Goal: Task Accomplishment & Management: Use online tool/utility

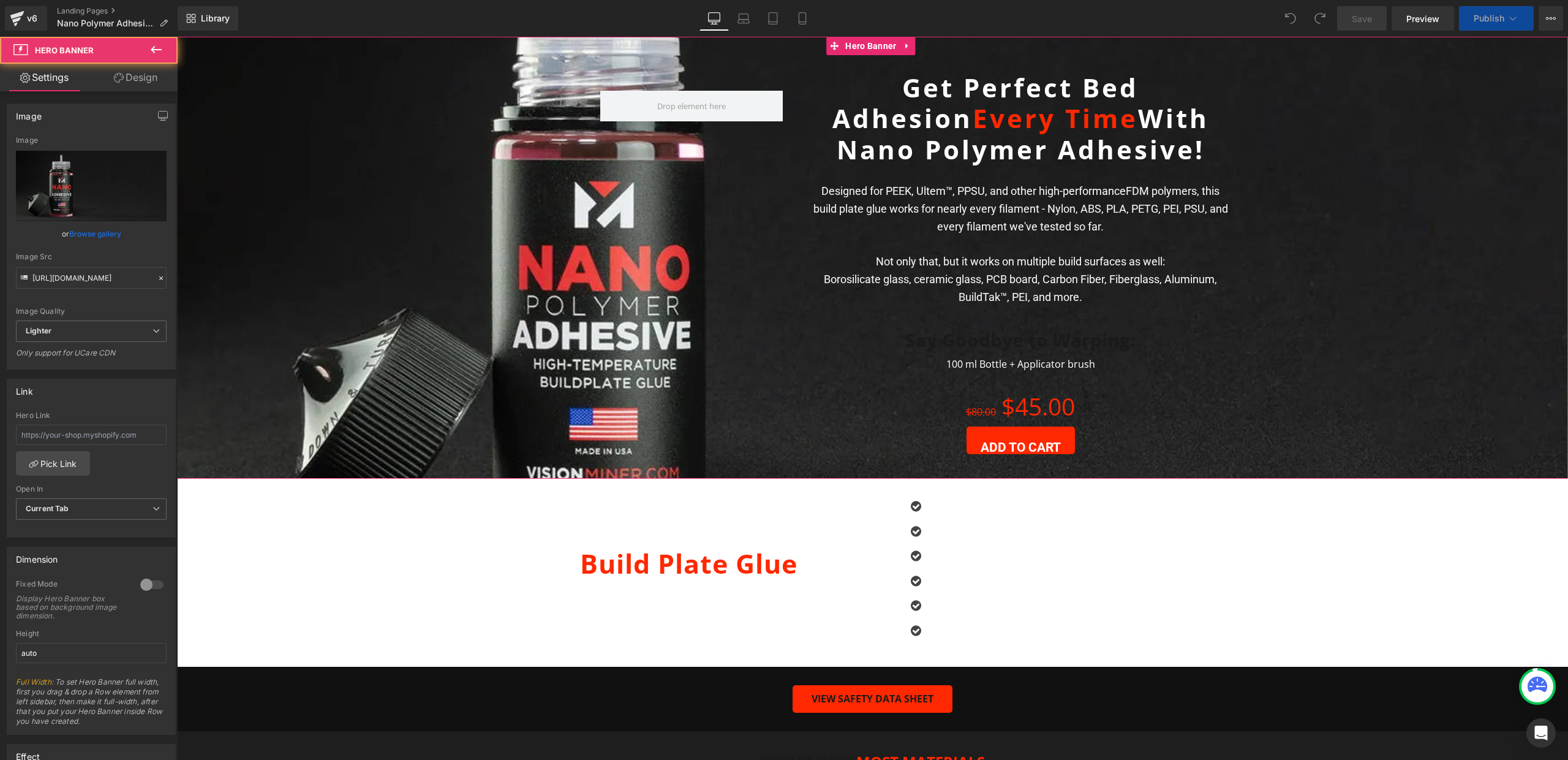
click at [393, 239] on span "Row Get Perfect Bed Adhesion Every Time With Nano Polymer Adhesive! Heading Ima…" at bounding box center [873, 272] width 1392 height 413
click at [91, 280] on input "https://ucarecdn.com/1fc7f516-d4f8-49c4-8867-2c9fefc8cc5a/-/format/auto/-/previ…" at bounding box center [91, 277] width 150 height 21
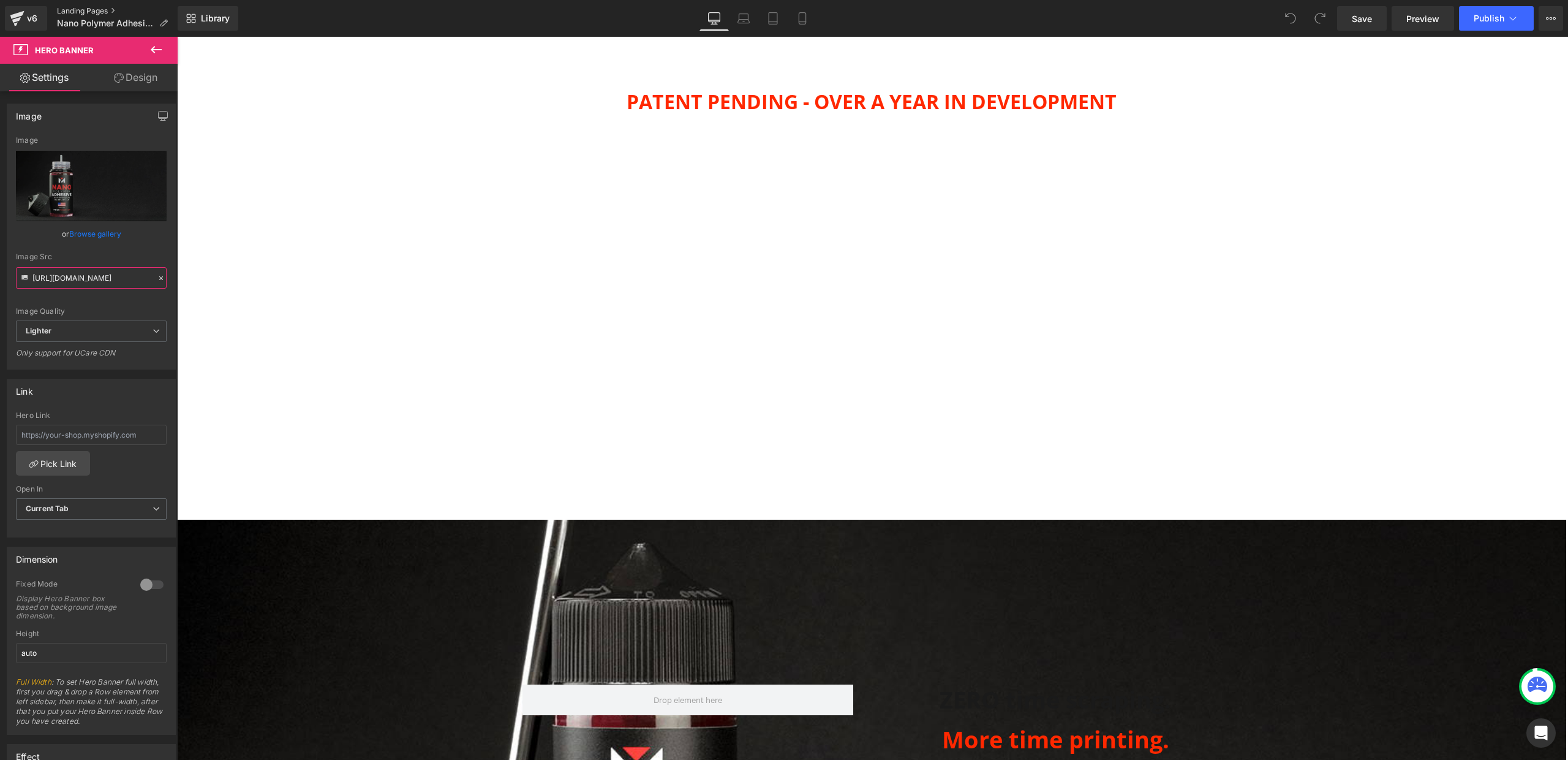
scroll to position [1132, 0]
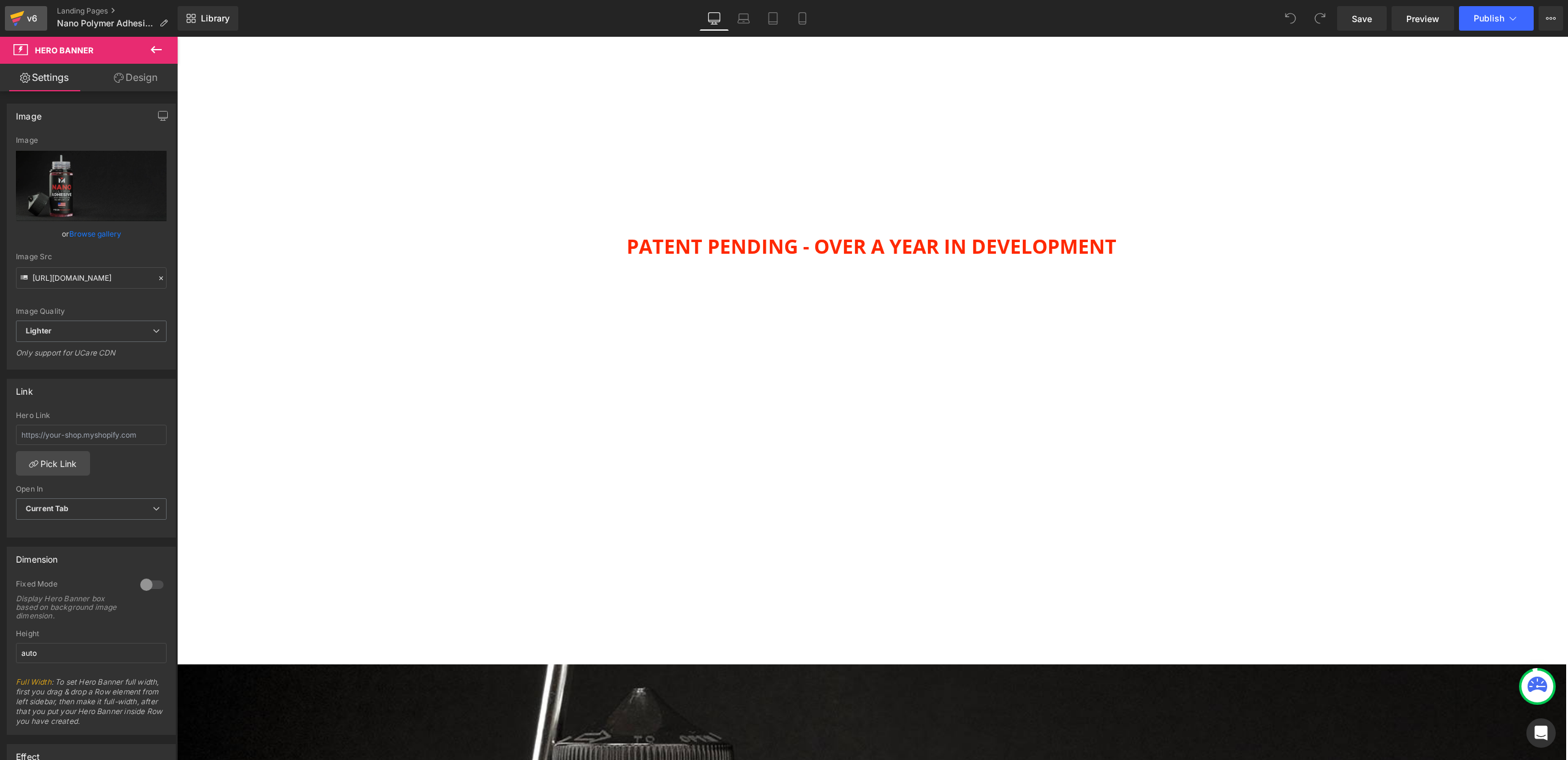
click at [28, 19] on div "v6" at bounding box center [32, 18] width 15 height 16
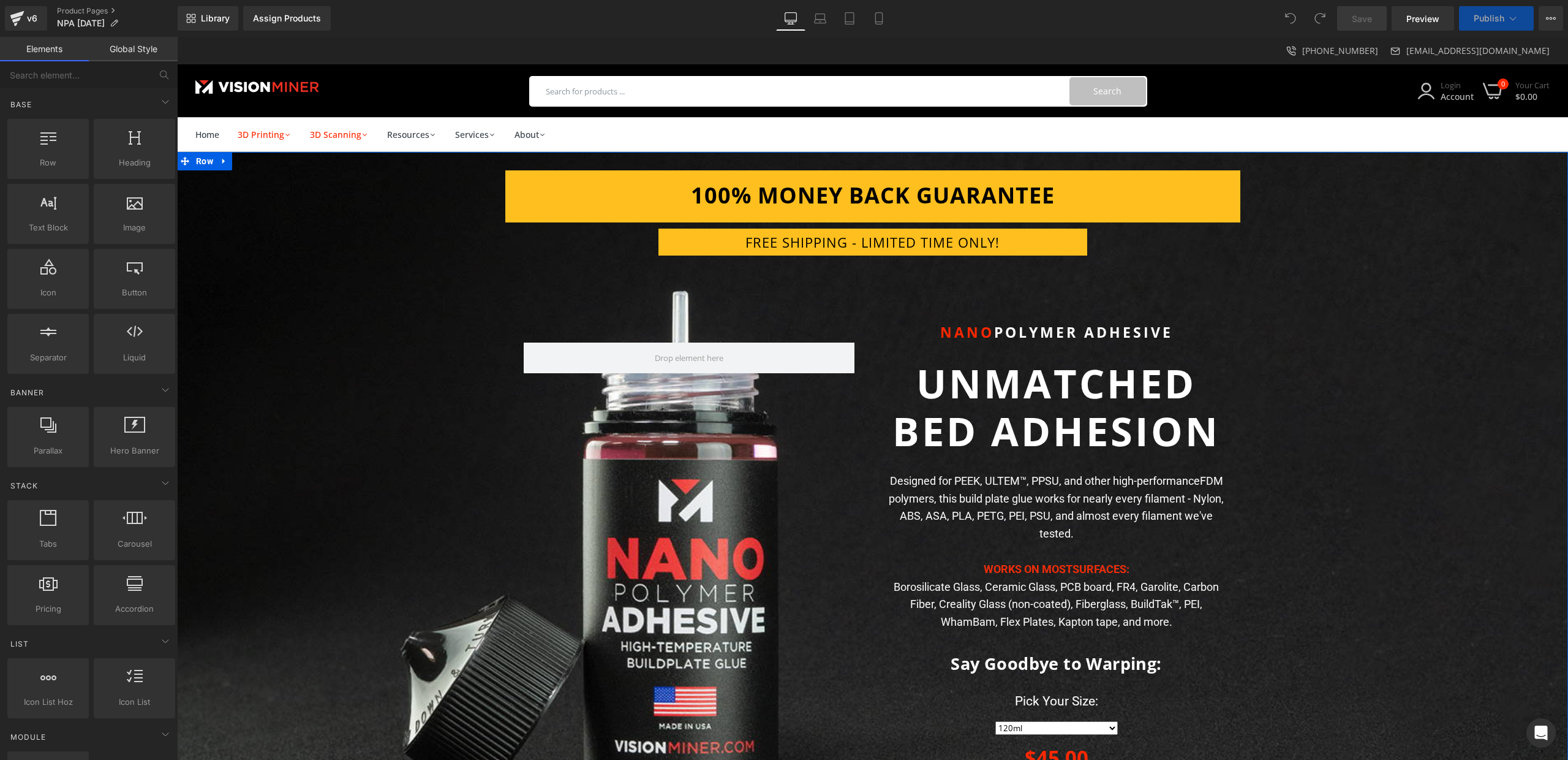
click at [367, 395] on div "100% MONEY BACK GUARANTEE Heading Row FREE SHIPPING - LIMITED TIME ONLY! Headin…" at bounding box center [873, 499] width 1392 height 657
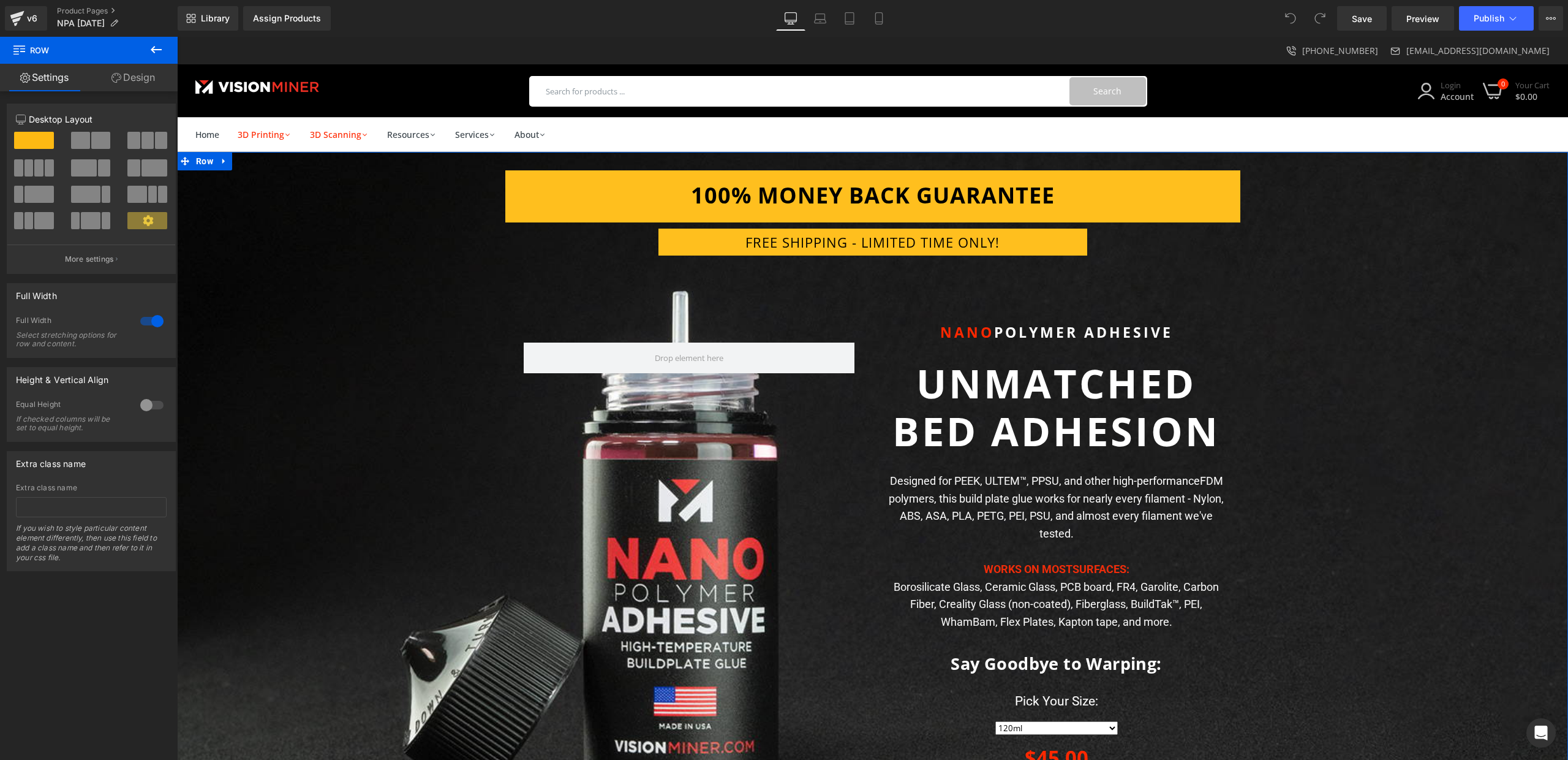
click at [42, 81] on link "Settings" at bounding box center [44, 77] width 89 height 28
click at [357, 331] on div "100% MONEY BACK GUARANTEE Heading Row FREE SHIPPING - LIMITED TIME ONLY! Headin…" at bounding box center [873, 499] width 1392 height 657
click at [127, 79] on link "Design" at bounding box center [133, 77] width 89 height 28
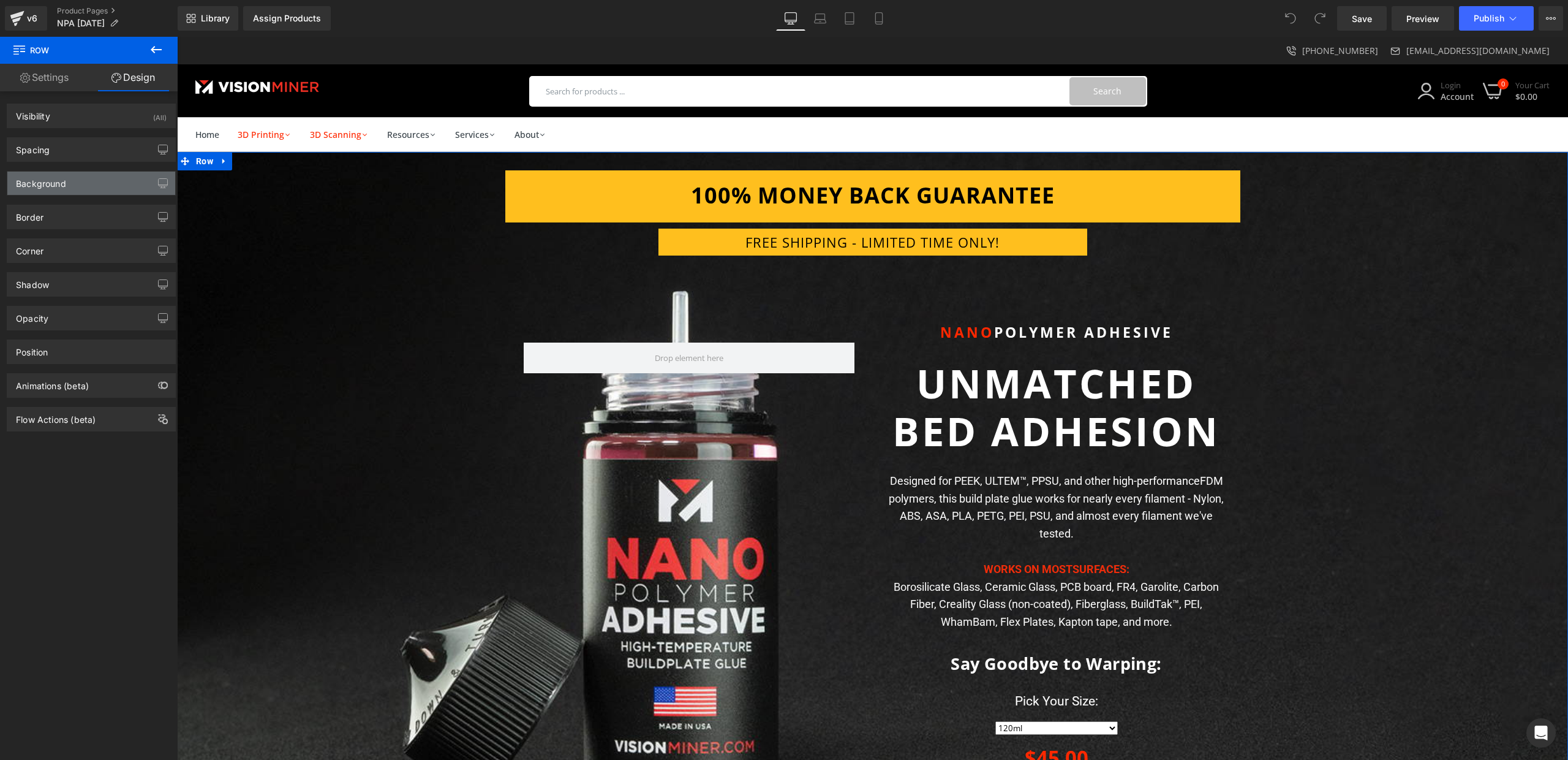
click at [69, 187] on div "Background" at bounding box center [91, 183] width 168 height 23
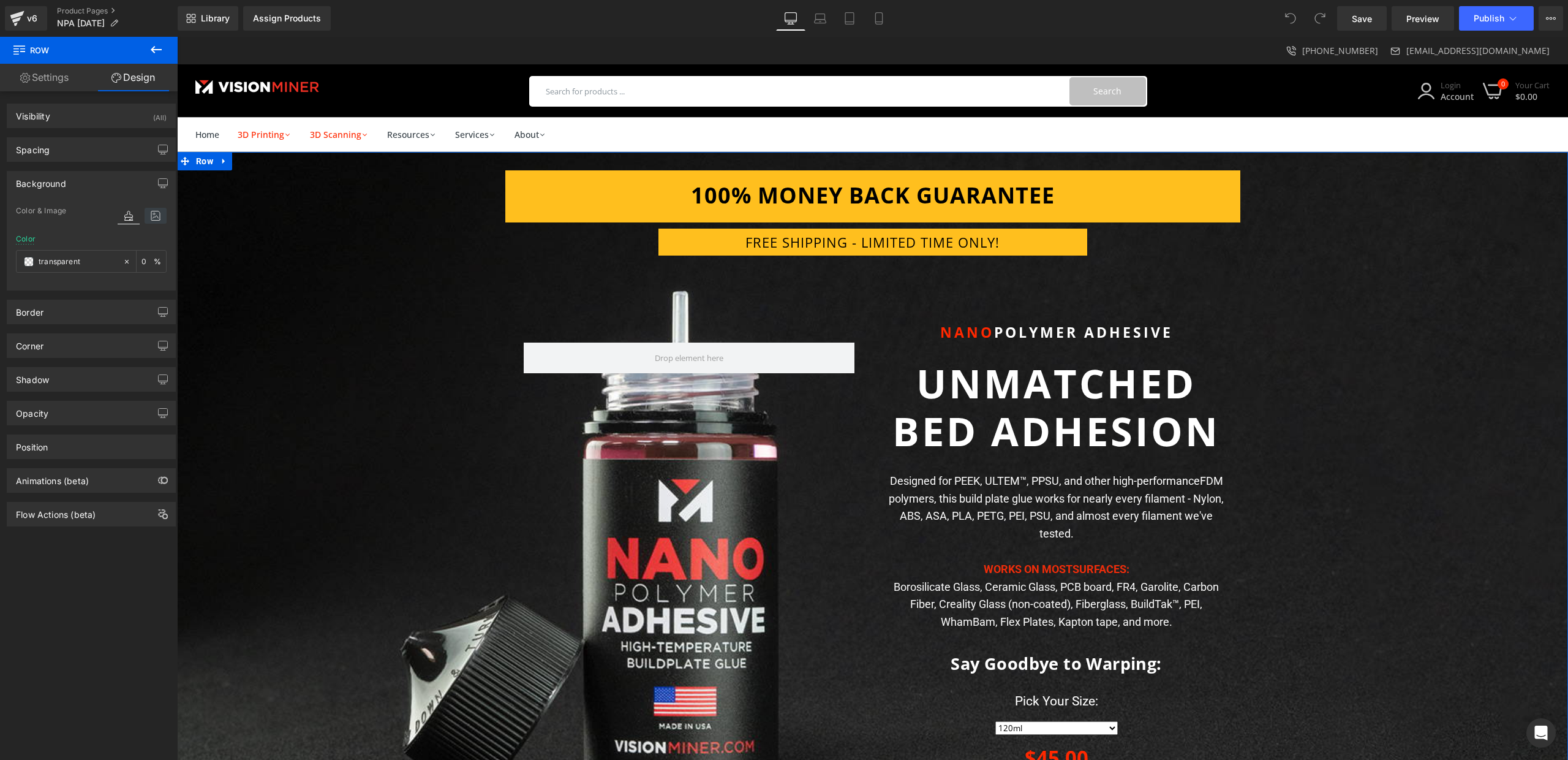
click at [148, 217] on icon at bounding box center [156, 216] width 22 height 16
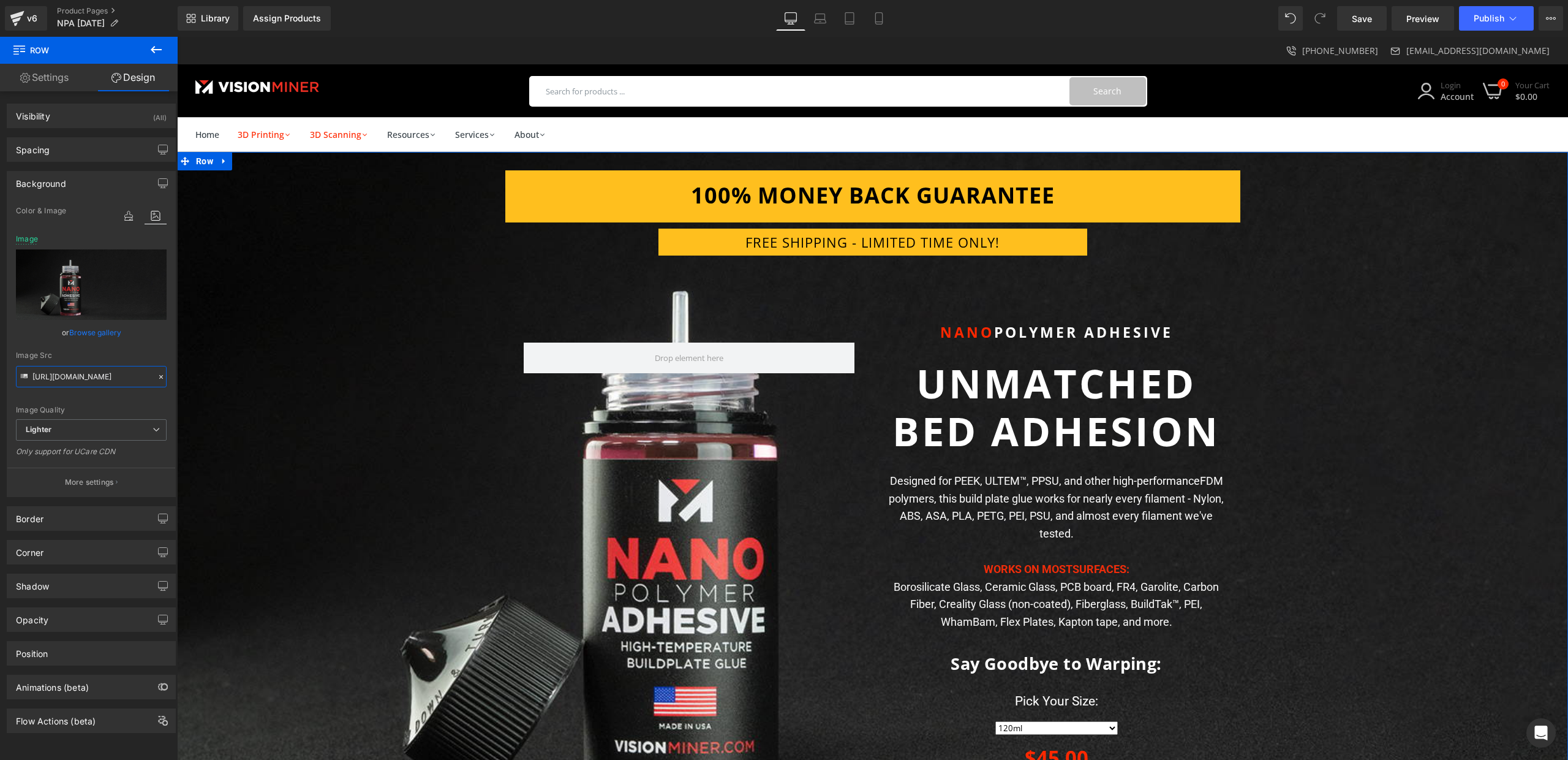
click at [85, 379] on input "[URL][DOMAIN_NAME]" at bounding box center [91, 376] width 150 height 21
click at [1056, 388] on b "UNMATCHED BED ADHESION" at bounding box center [1056, 406] width 328 height 102
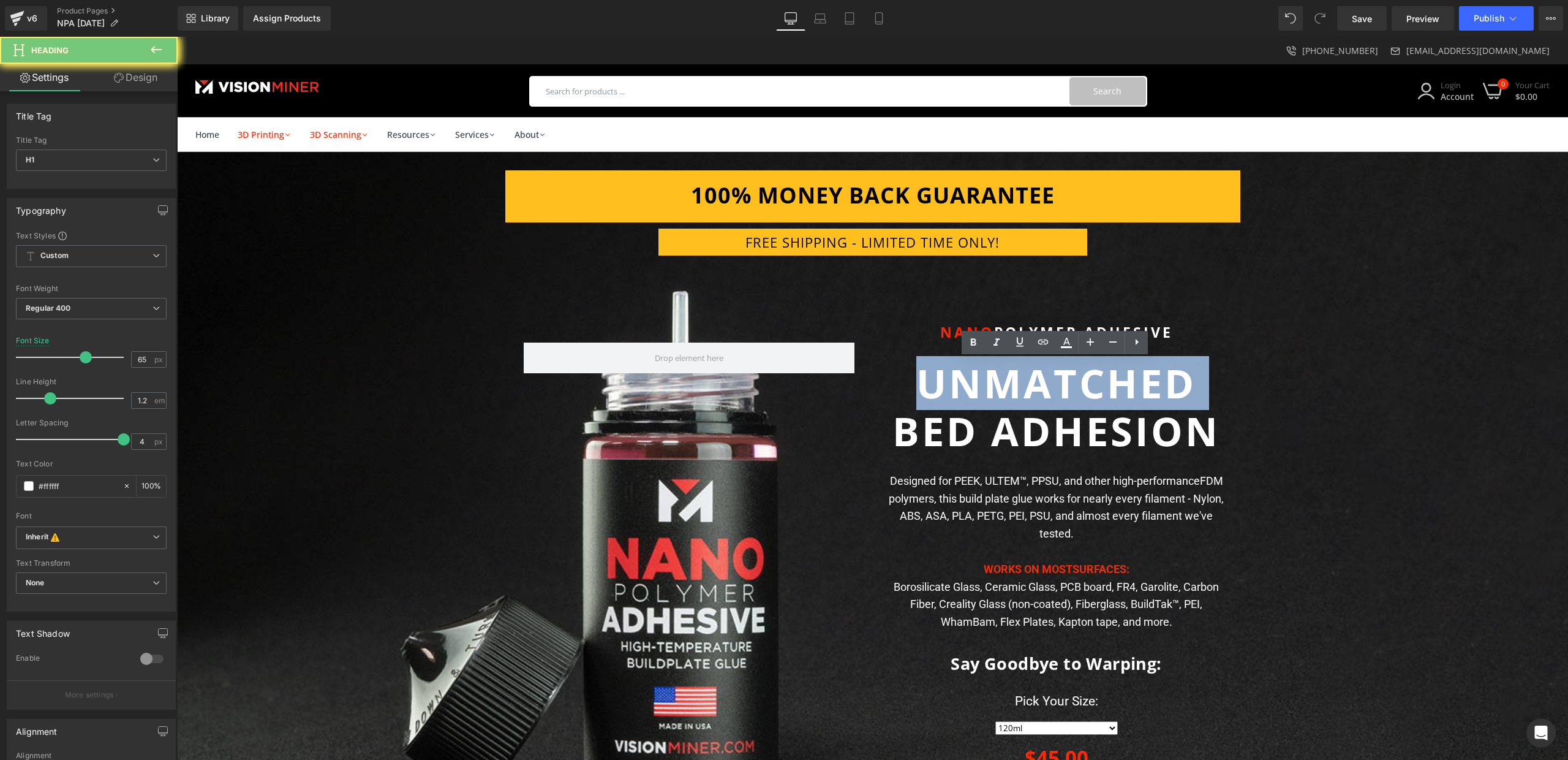
click at [1056, 388] on b "UNMATCHED BED ADHESION" at bounding box center [1056, 406] width 328 height 102
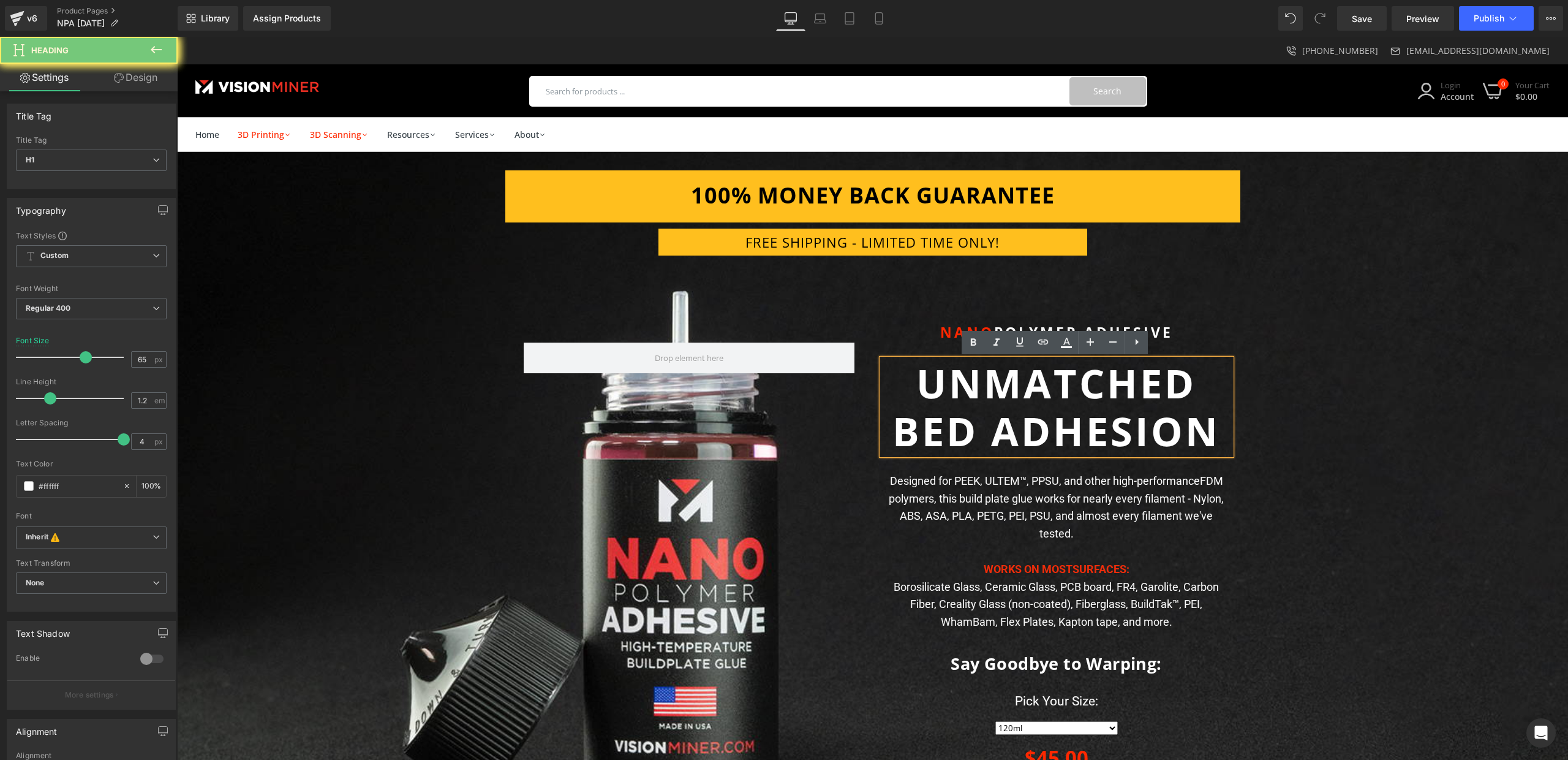
click at [1071, 422] on b "UNMATCHED BED ADHESION" at bounding box center [1056, 406] width 328 height 102
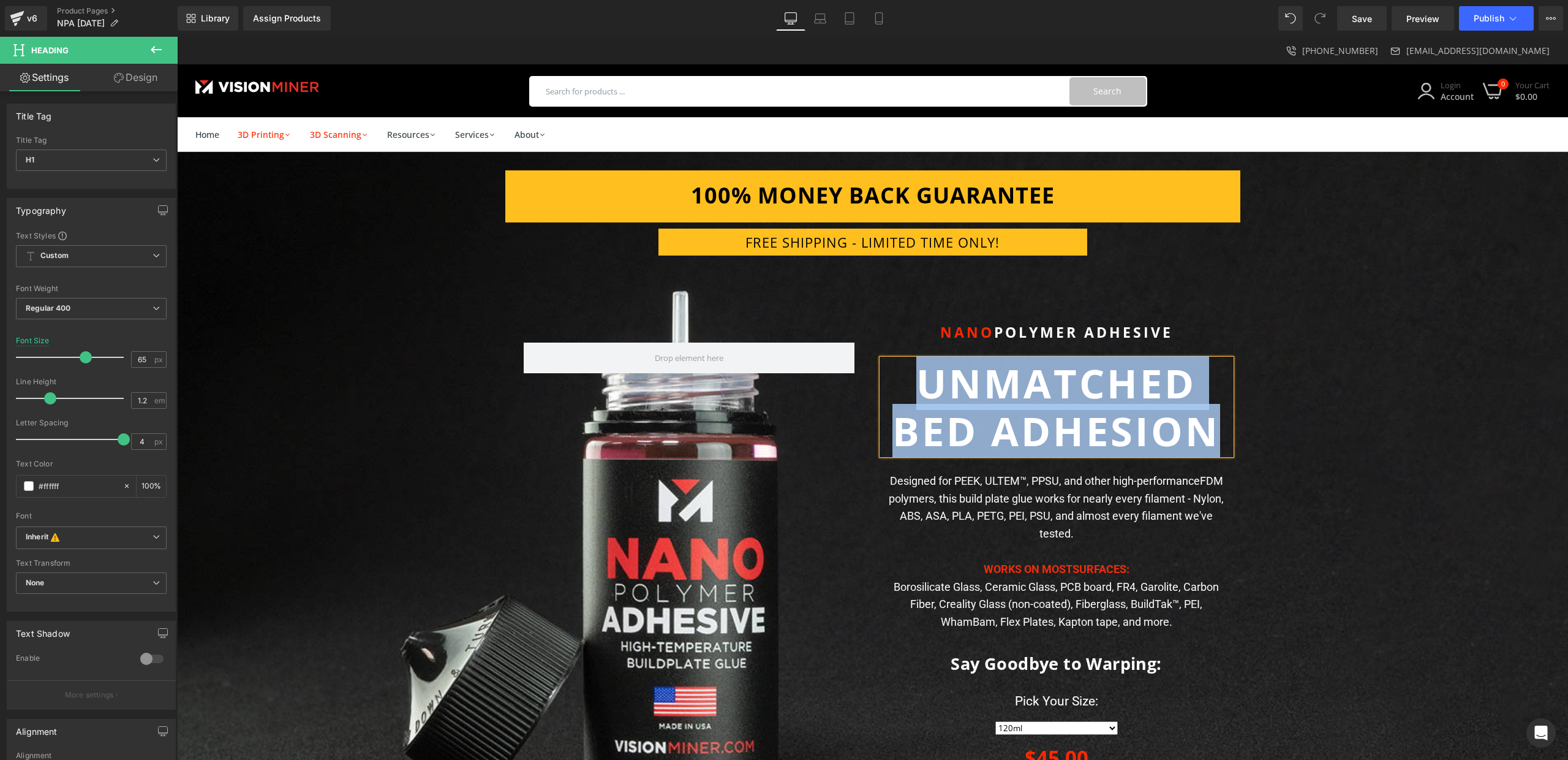
copy b "UNMATCHED BED ADHESION"
click at [1117, 543] on p at bounding box center [1057, 552] width 349 height 18
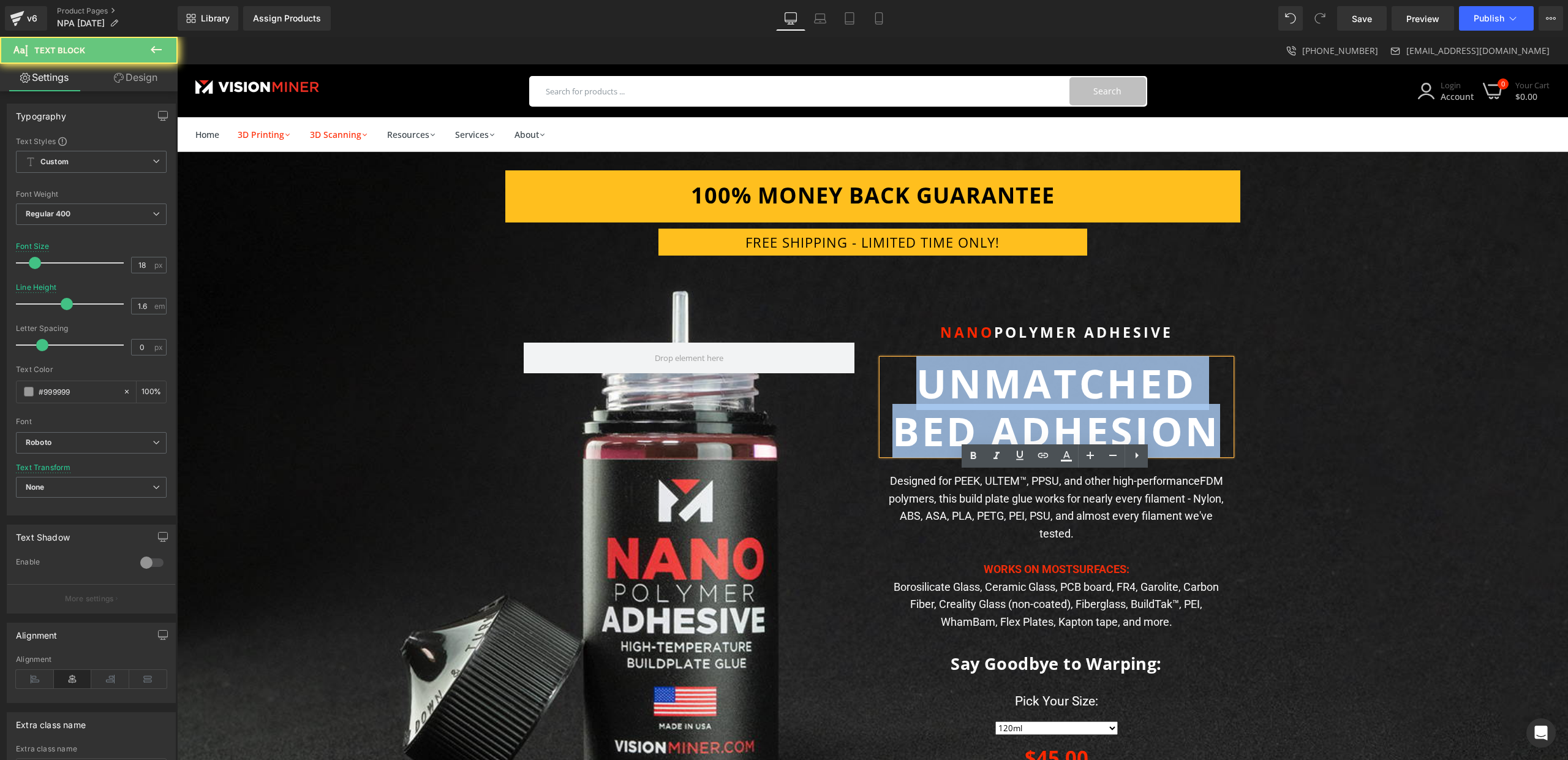
click at [1117, 543] on p at bounding box center [1057, 552] width 349 height 18
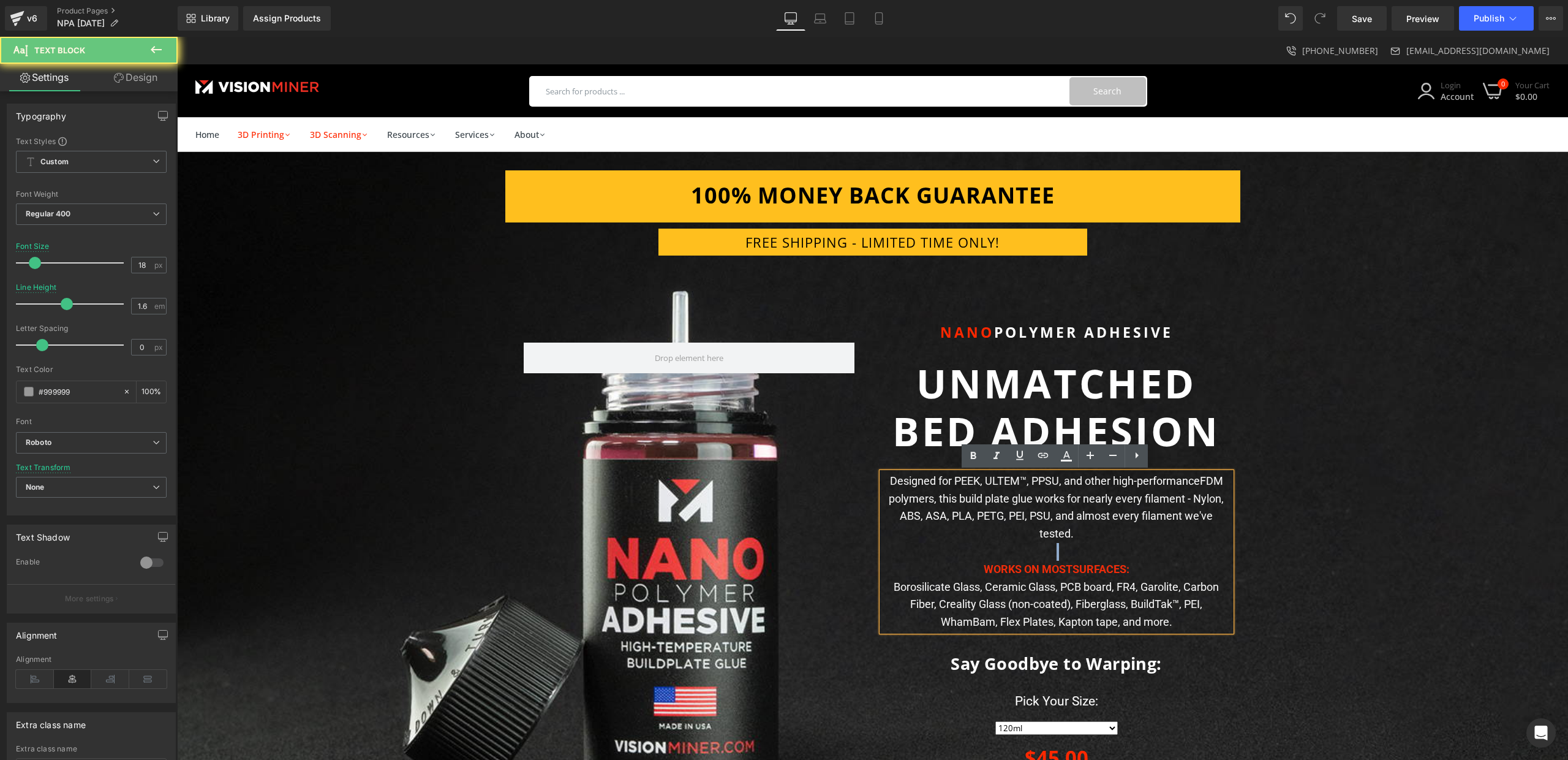
click at [1117, 543] on p at bounding box center [1057, 552] width 349 height 18
click at [1170, 595] on p "Borosilicate Glass, Ceramic Glass, PCB board, FR4, Garolite, Carbon Fiber, Crea…" at bounding box center [1057, 605] width 349 height 52
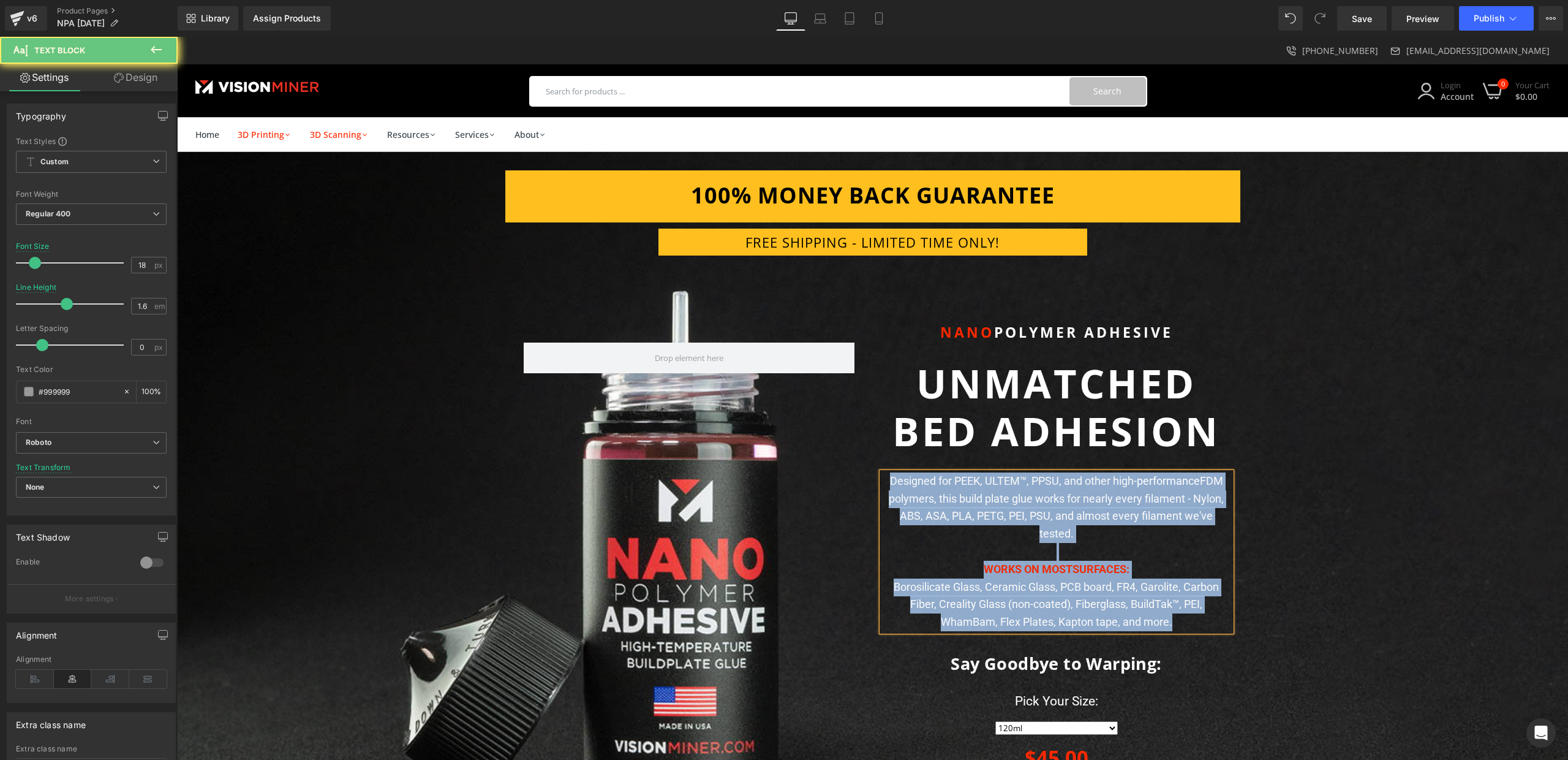
copy div "Designed for PEEK, ULTEM™, PPSU, and other high- performance FDM polymers, this…"
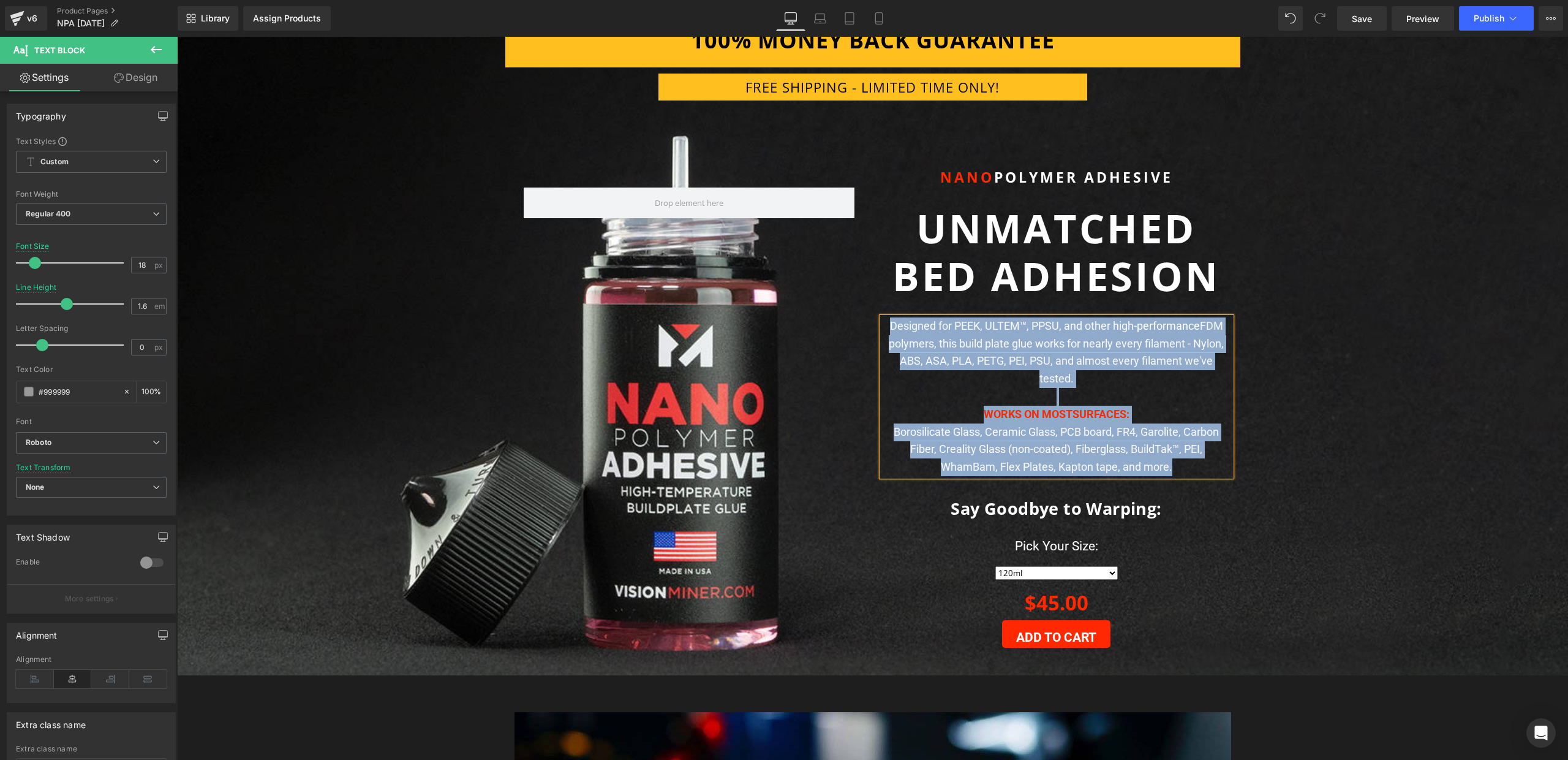
scroll to position [348, 0]
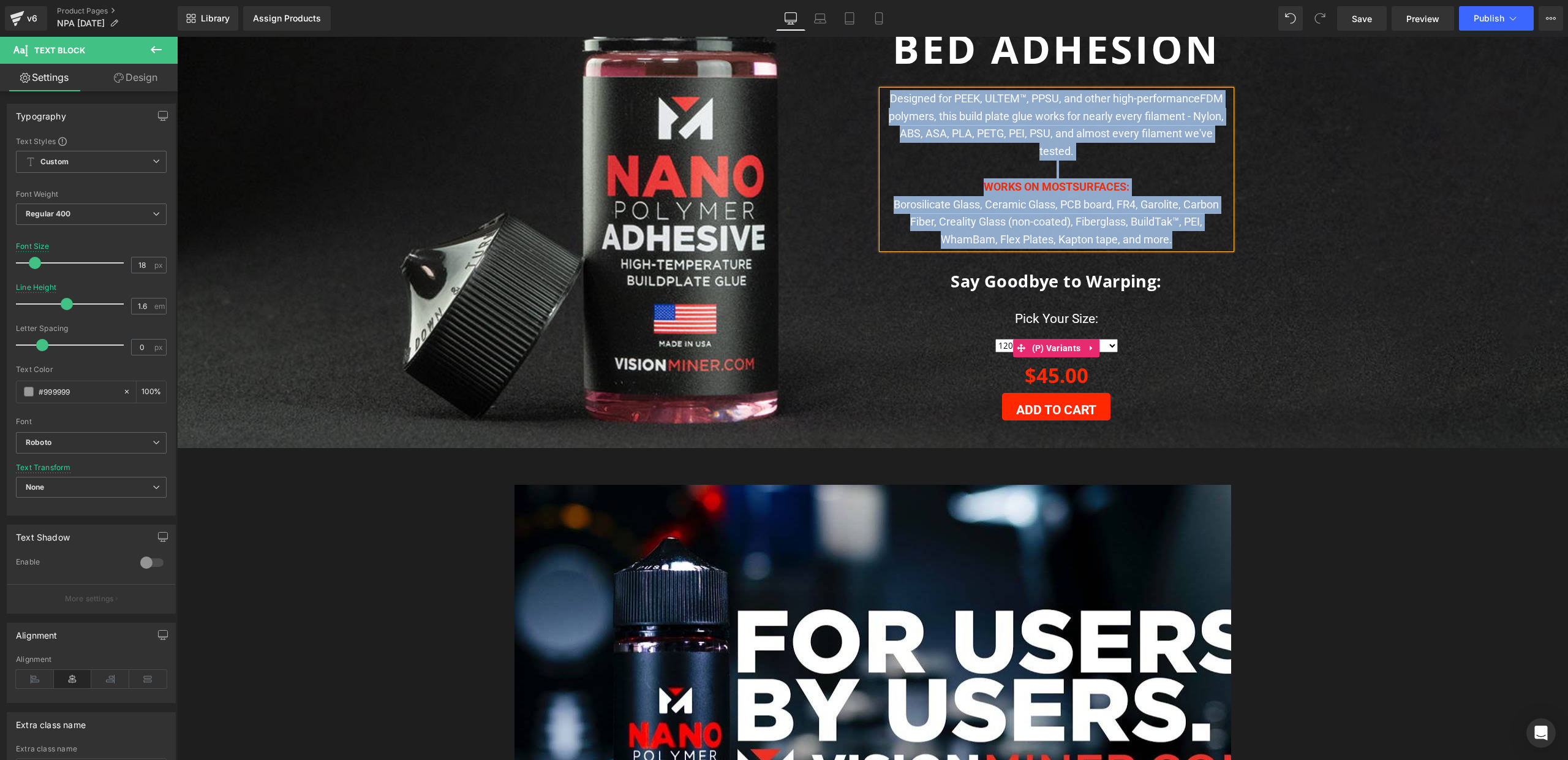
click at [1109, 339] on select "120ml 50ml 100ml 120ml 10-Pack" at bounding box center [1057, 345] width 122 height 13
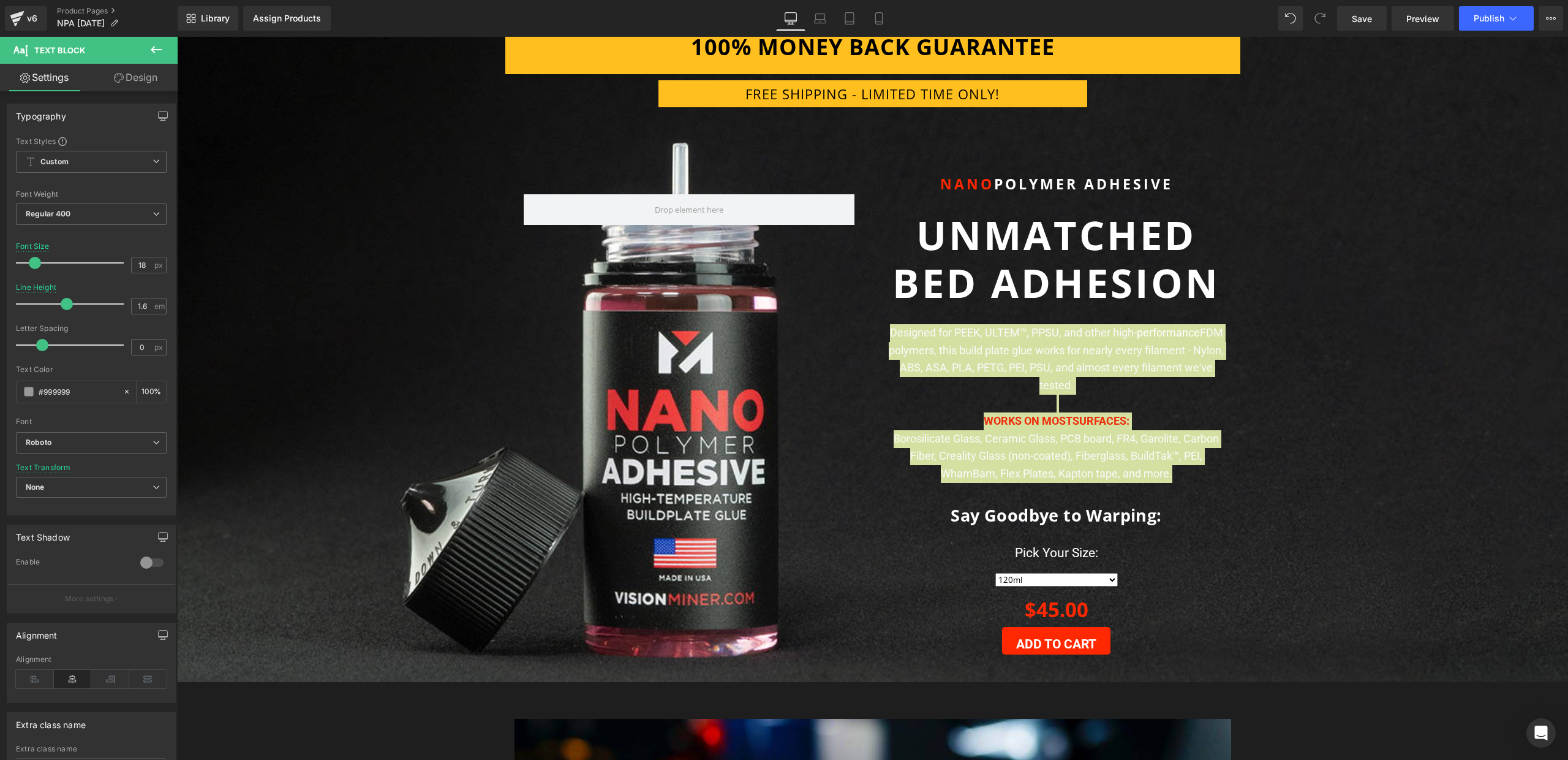
scroll to position [0, 0]
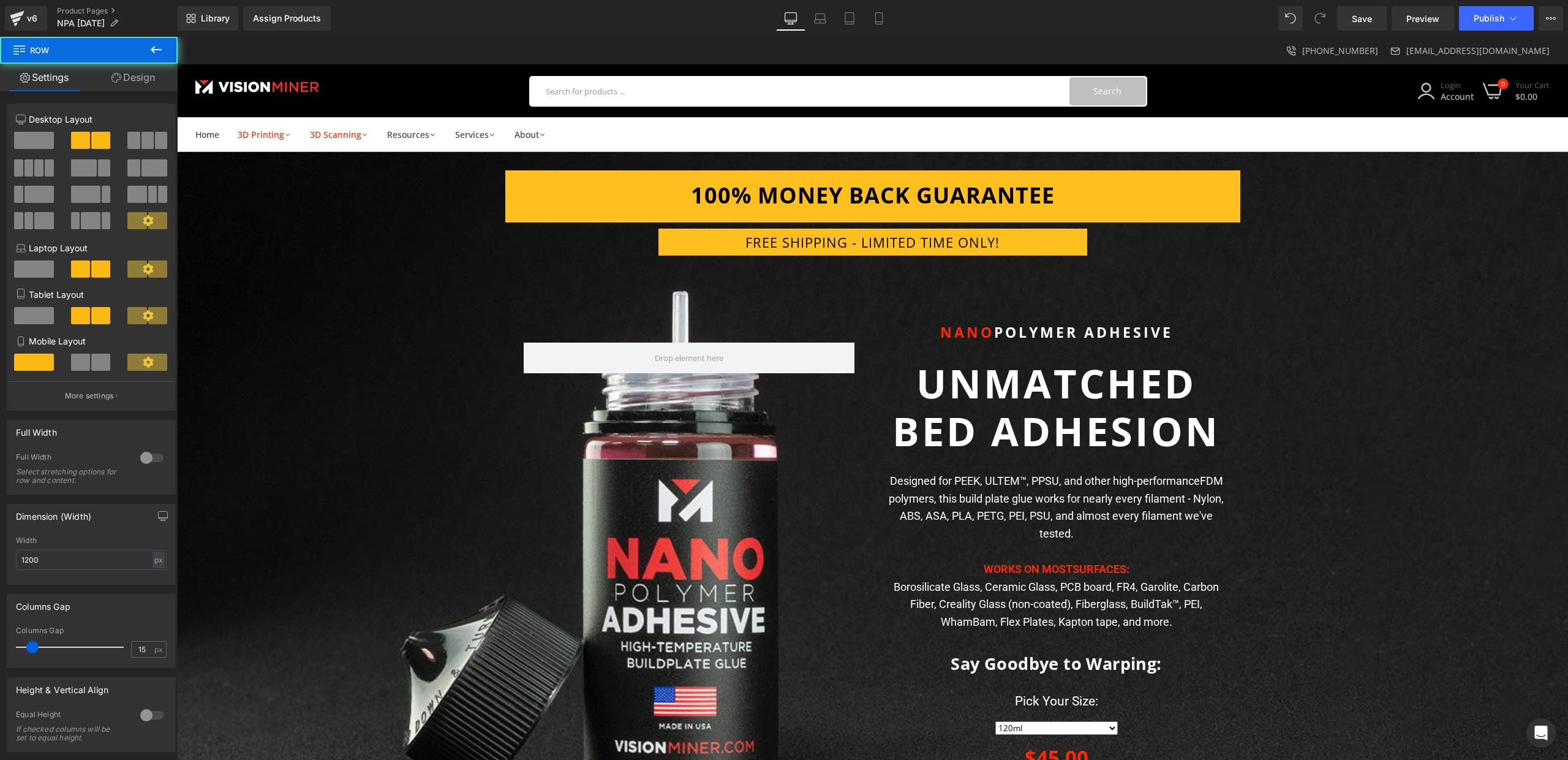
click at [571, 284] on div "Row NANO POLYMER ADHESIVE Heading UNMATCHED BED ADHESION Heading Image Designed…" at bounding box center [874, 542] width 735 height 571
click at [413, 285] on div "100% MONEY BACK GUARANTEE Heading Row FREE SHIPPING - LIMITED TIME ONLY! Headin…" at bounding box center [873, 499] width 1392 height 657
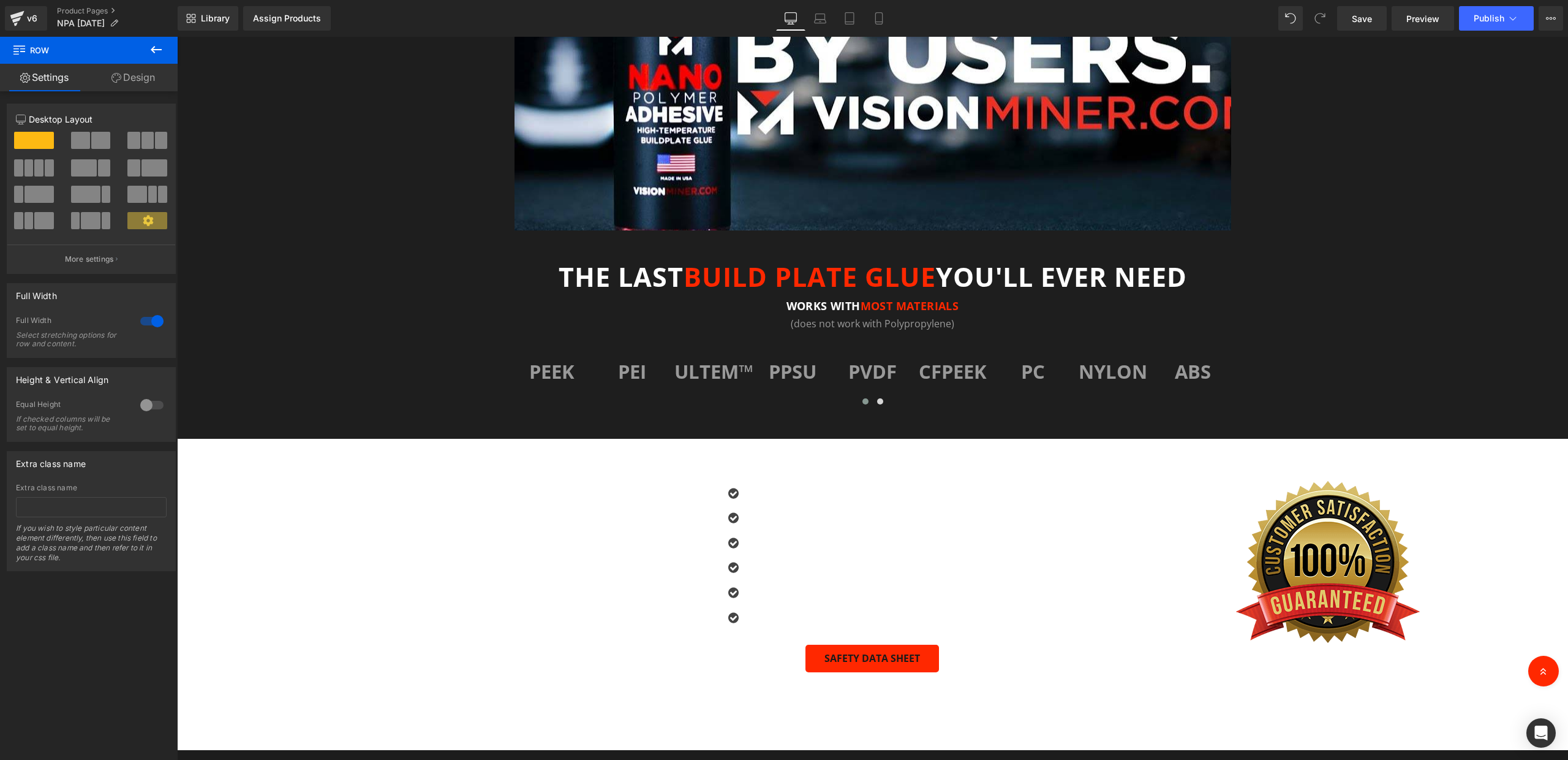
scroll to position [1594, 0]
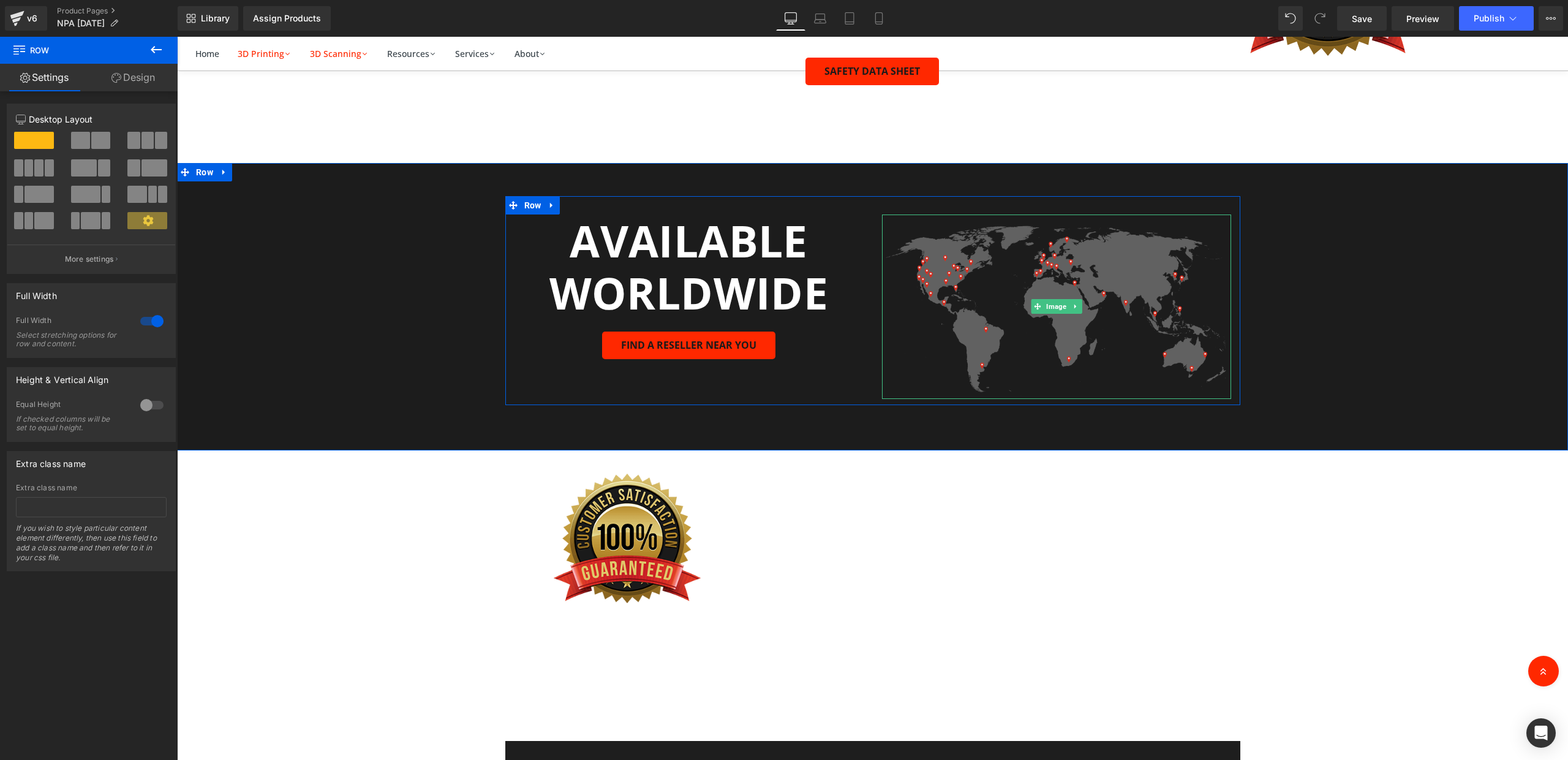
click at [955, 256] on img at bounding box center [1057, 307] width 349 height 185
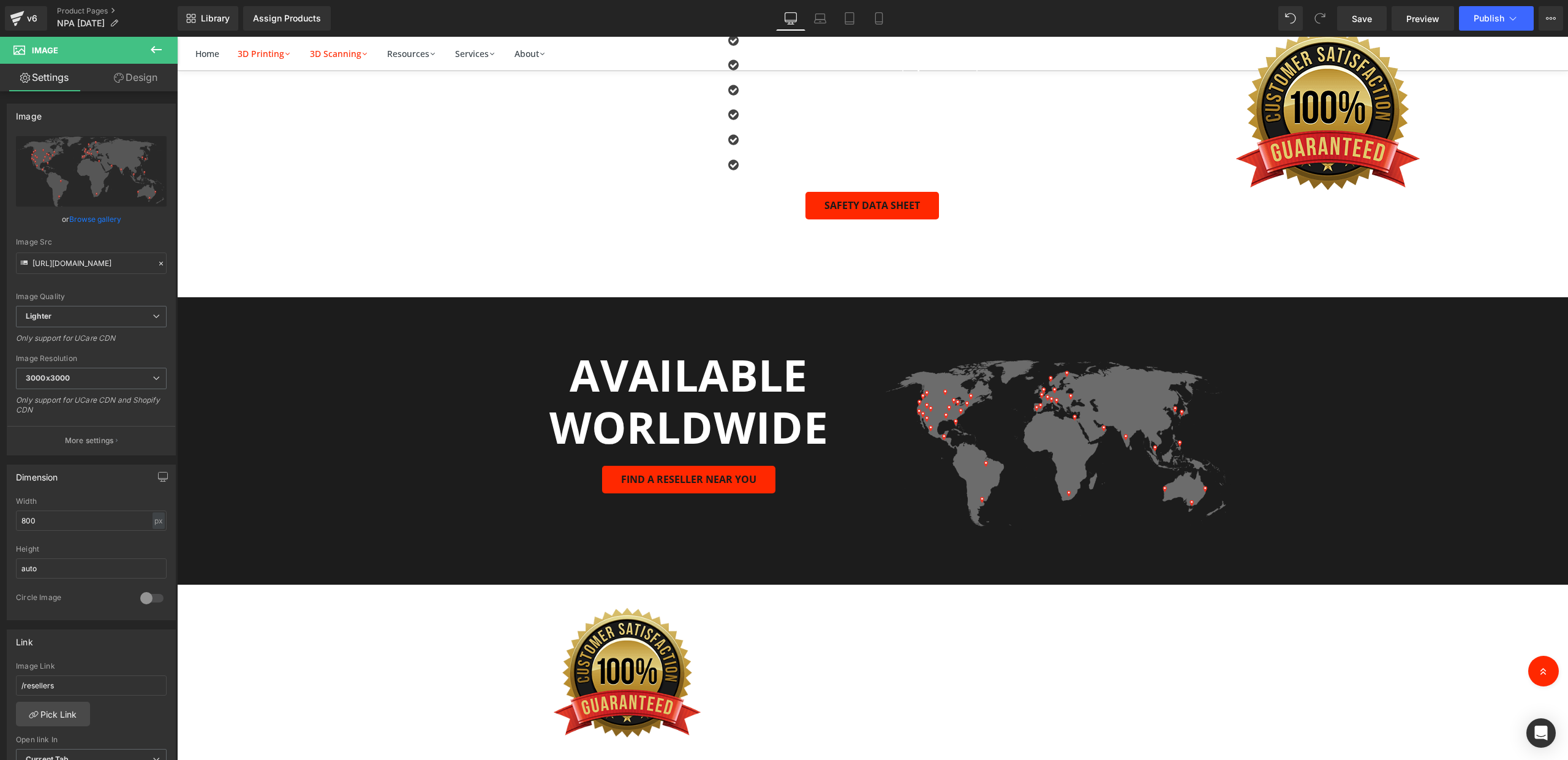
scroll to position [1445, 0]
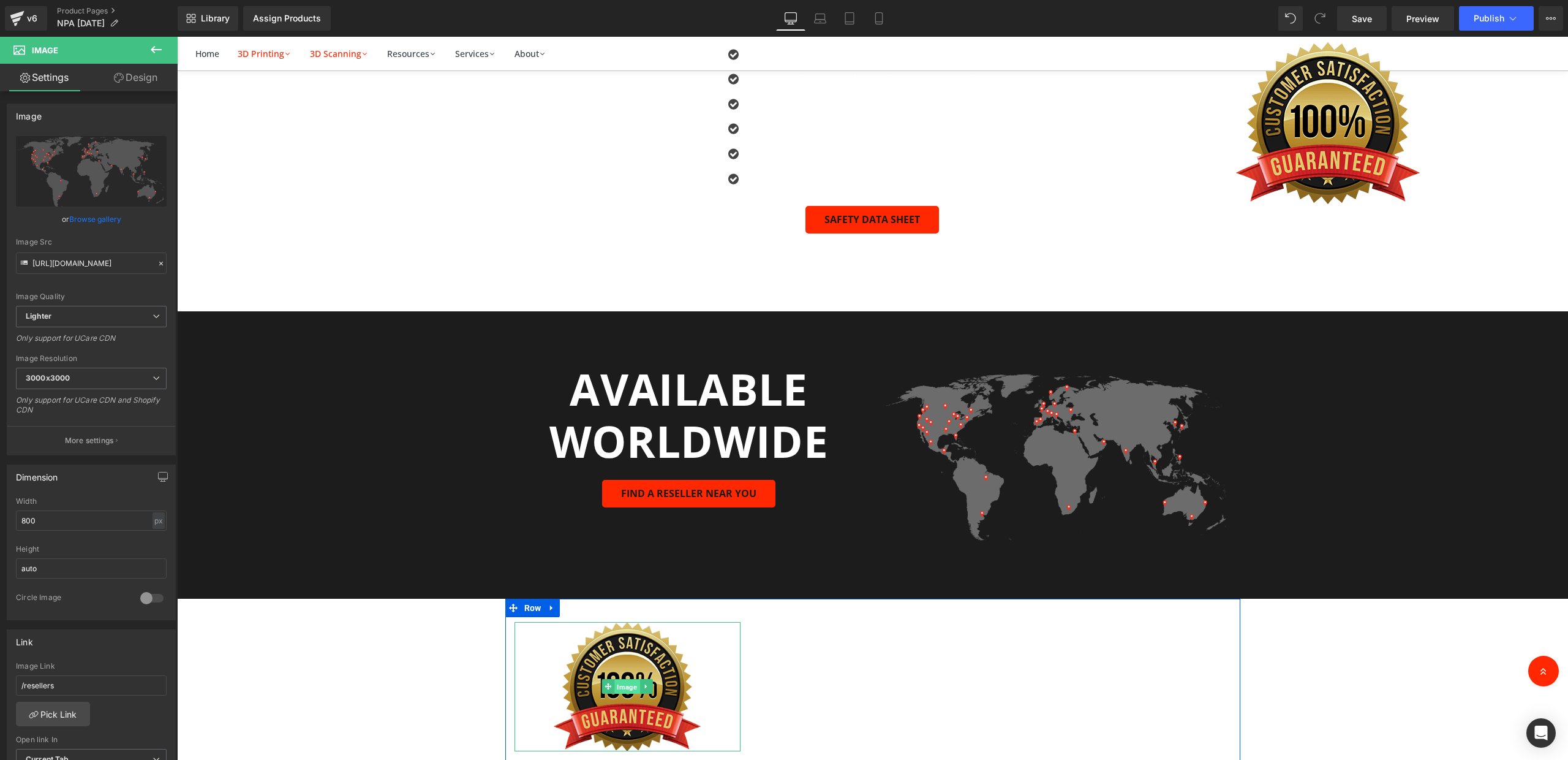
click at [636, 680] on span "Image" at bounding box center [627, 687] width 25 height 15
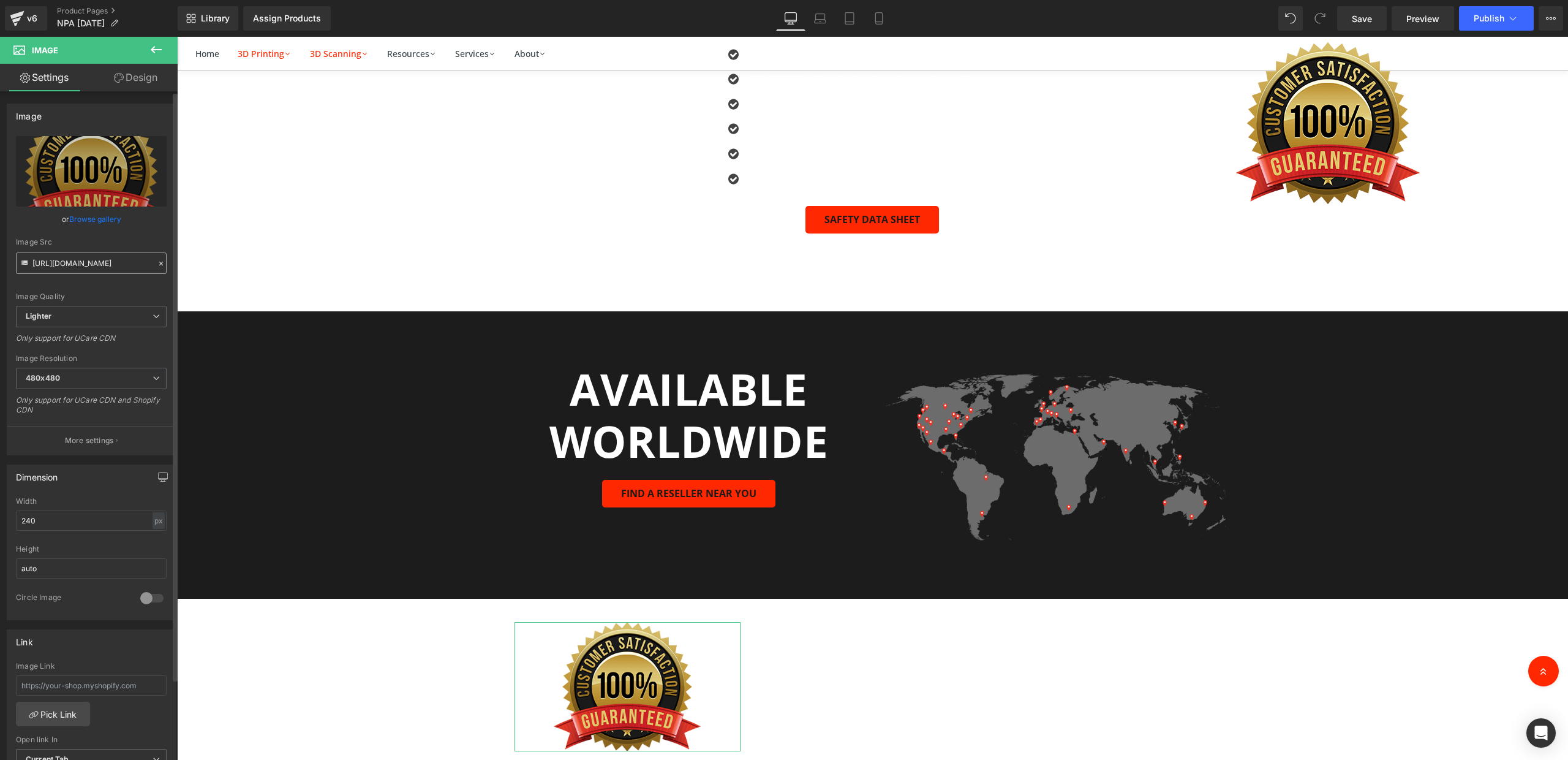
click at [84, 258] on input "[URL][DOMAIN_NAME]" at bounding box center [91, 262] width 150 height 21
click at [84, 263] on input "[URL][DOMAIN_NAME]" at bounding box center [91, 262] width 150 height 21
click at [1059, 447] on span "Image" at bounding box center [1057, 455] width 25 height 15
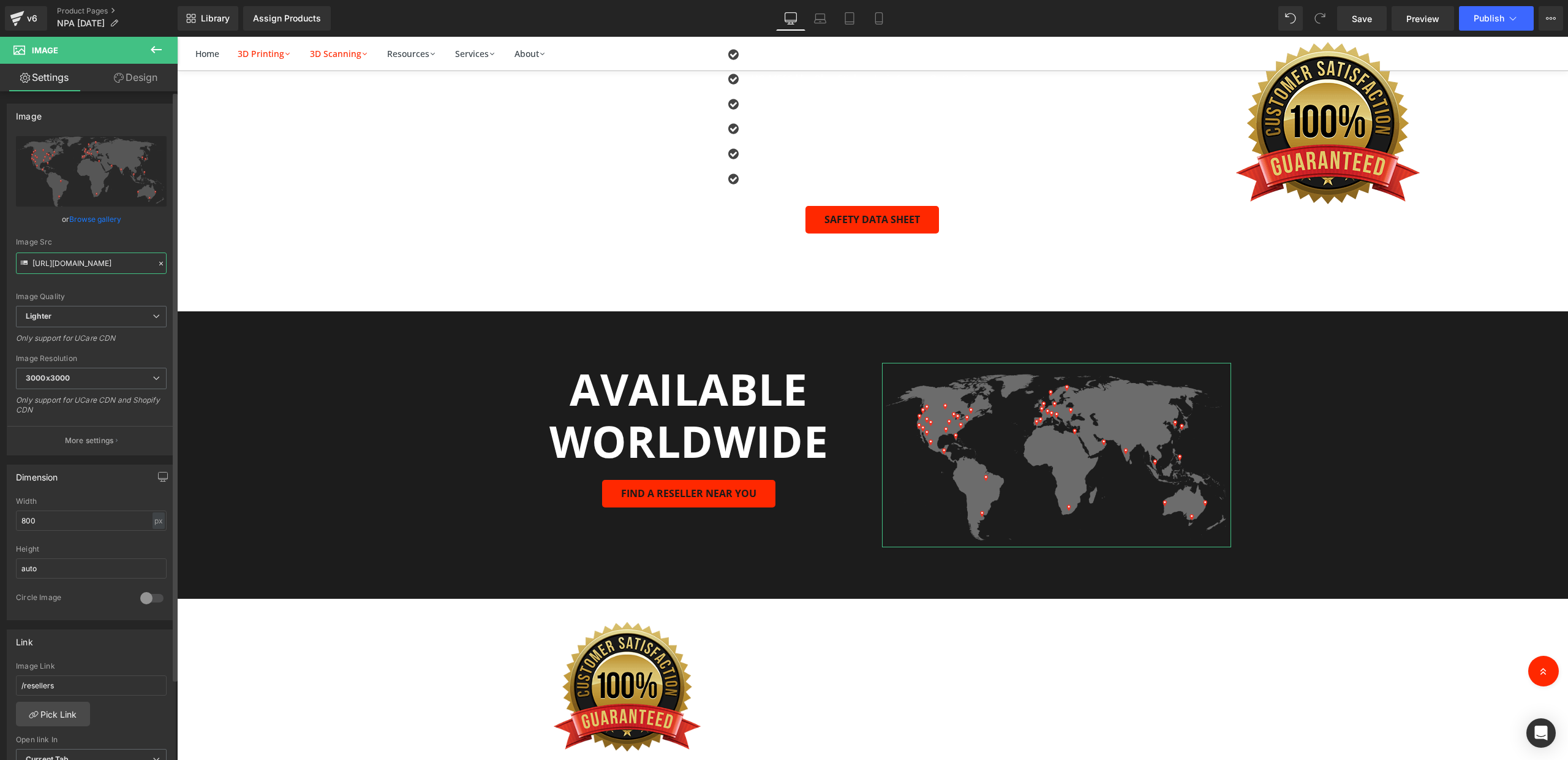
click at [99, 260] on input "[URL][DOMAIN_NAME]" at bounding box center [91, 262] width 150 height 21
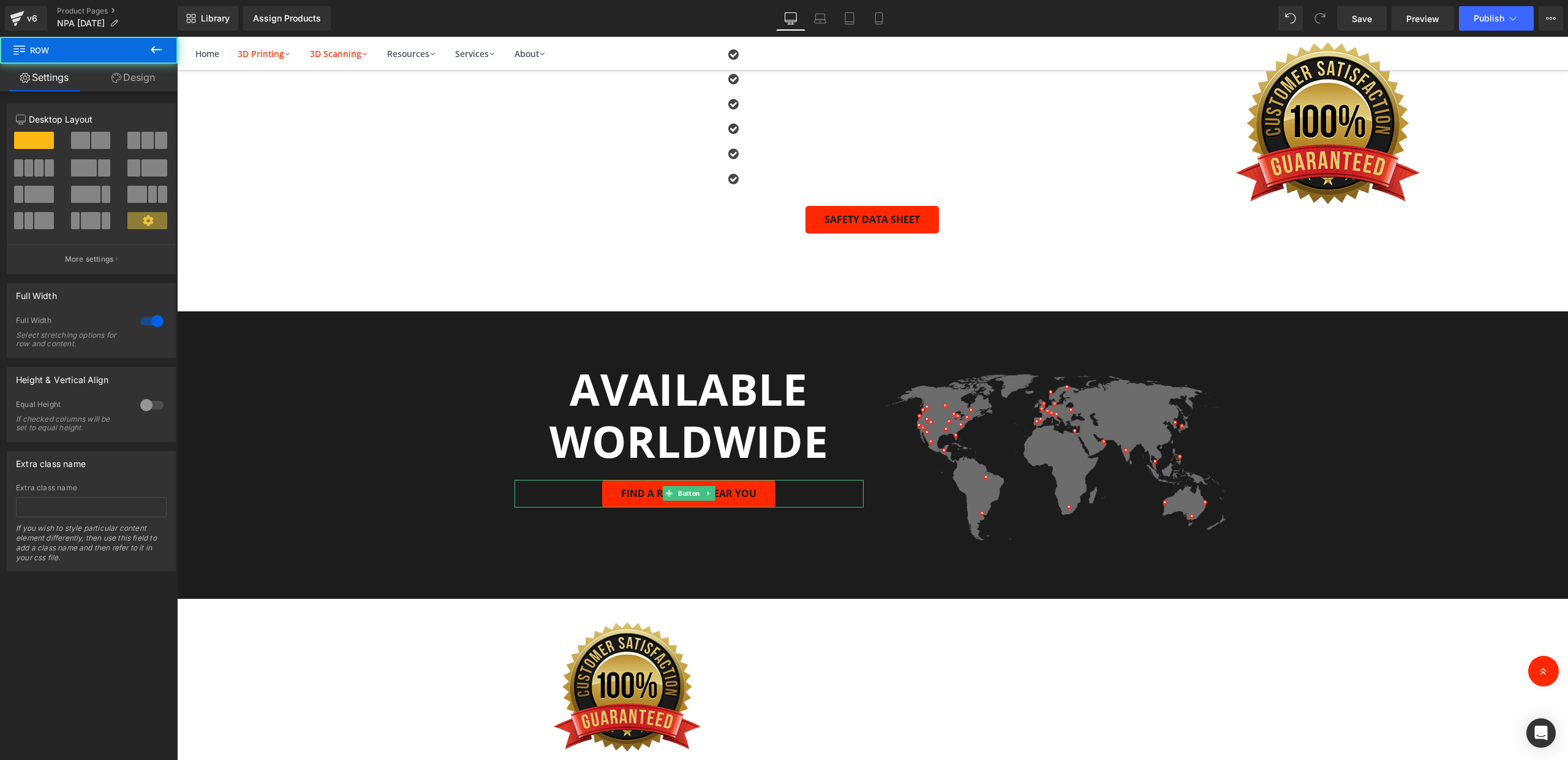
click at [409, 488] on div "AVAILABLE WORLDWIDE Heading FIND A RESELLER NEAR YOU Button Image Row" at bounding box center [873, 449] width 1392 height 209
click at [444, 490] on div "AVAILABLE WORLDWIDE Heading FIND A RESELLER NEAR YOU Button Image Row" at bounding box center [873, 449] width 1392 height 209
